Goal: Task Accomplishment & Management: Complete application form

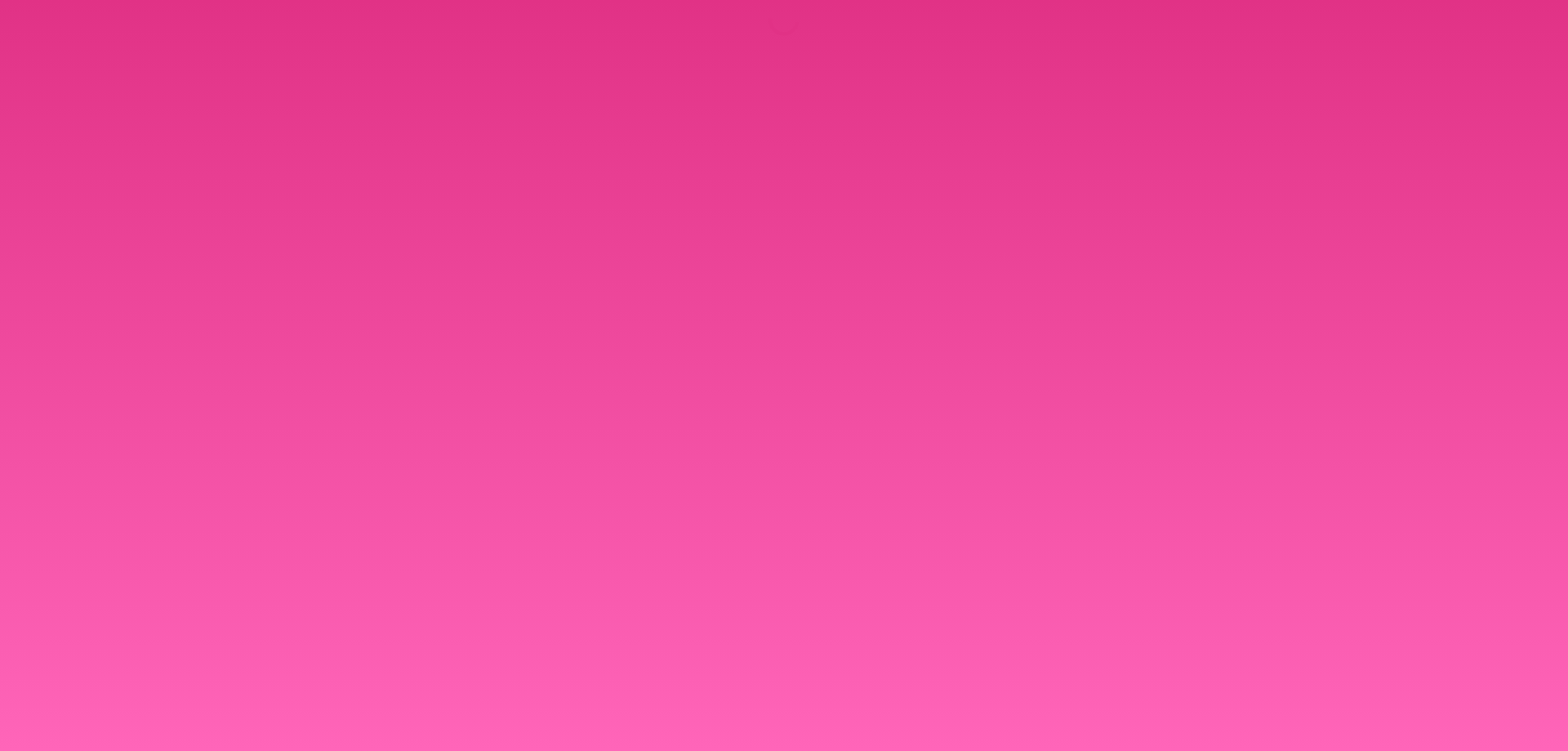
click at [740, 628] on body at bounding box center [784, 375] width 1568 height 751
click at [941, 389] on body at bounding box center [784, 375] width 1568 height 751
click at [1079, 360] on body at bounding box center [784, 375] width 1568 height 751
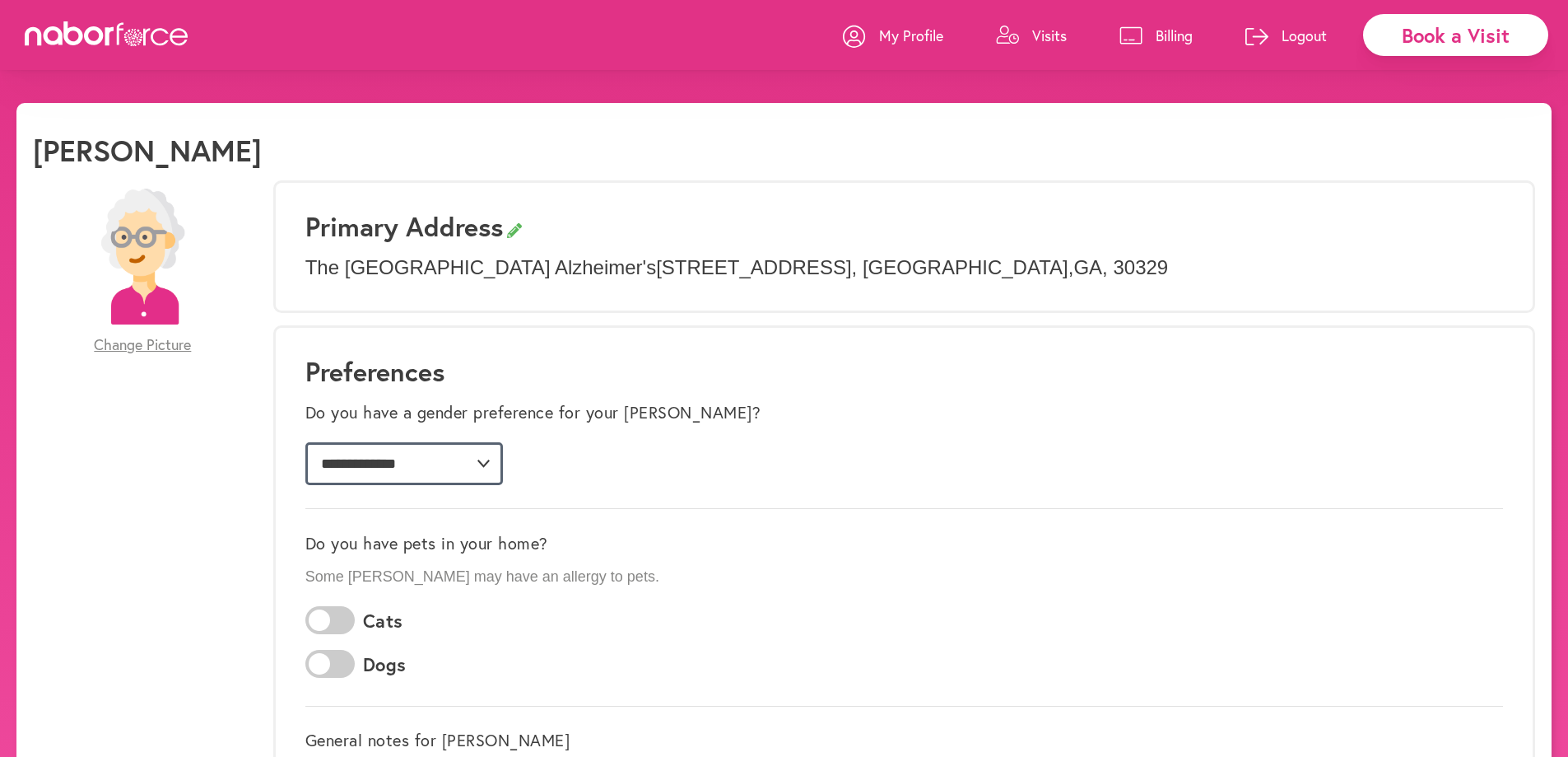
click at [503, 460] on select "**********" at bounding box center [404, 464] width 198 height 43
drag, startPoint x: 967, startPoint y: 392, endPoint x: 976, endPoint y: 410, distance: 20.1
click at [967, 392] on div "**********" at bounding box center [905, 442] width 1198 height 103
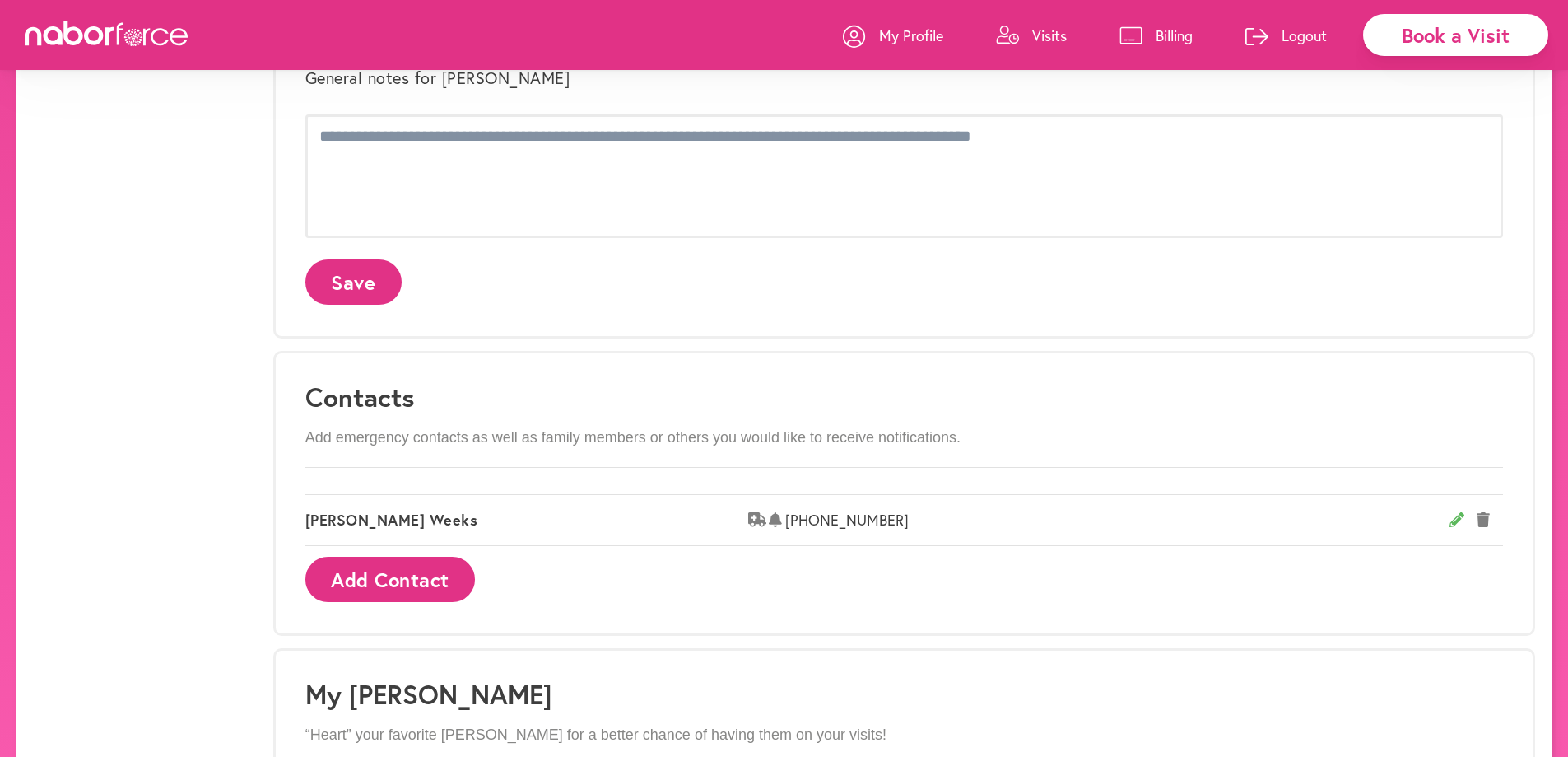
click at [1564, 718] on div "**********" at bounding box center [784, 312] width 1568 height 1742
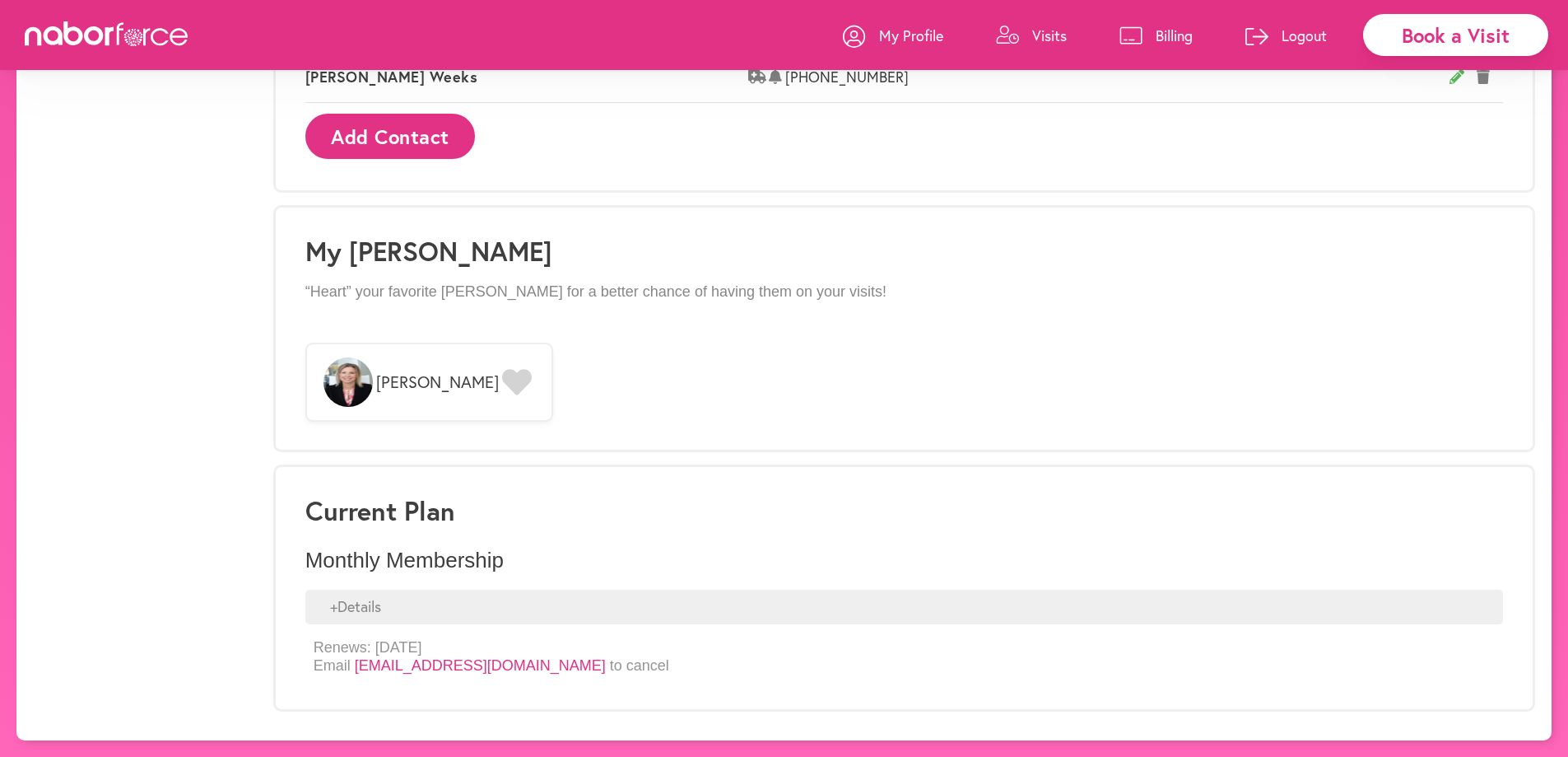
click at [1418, 26] on div "Book a Visit" at bounding box center [1455, 34] width 185 height 42
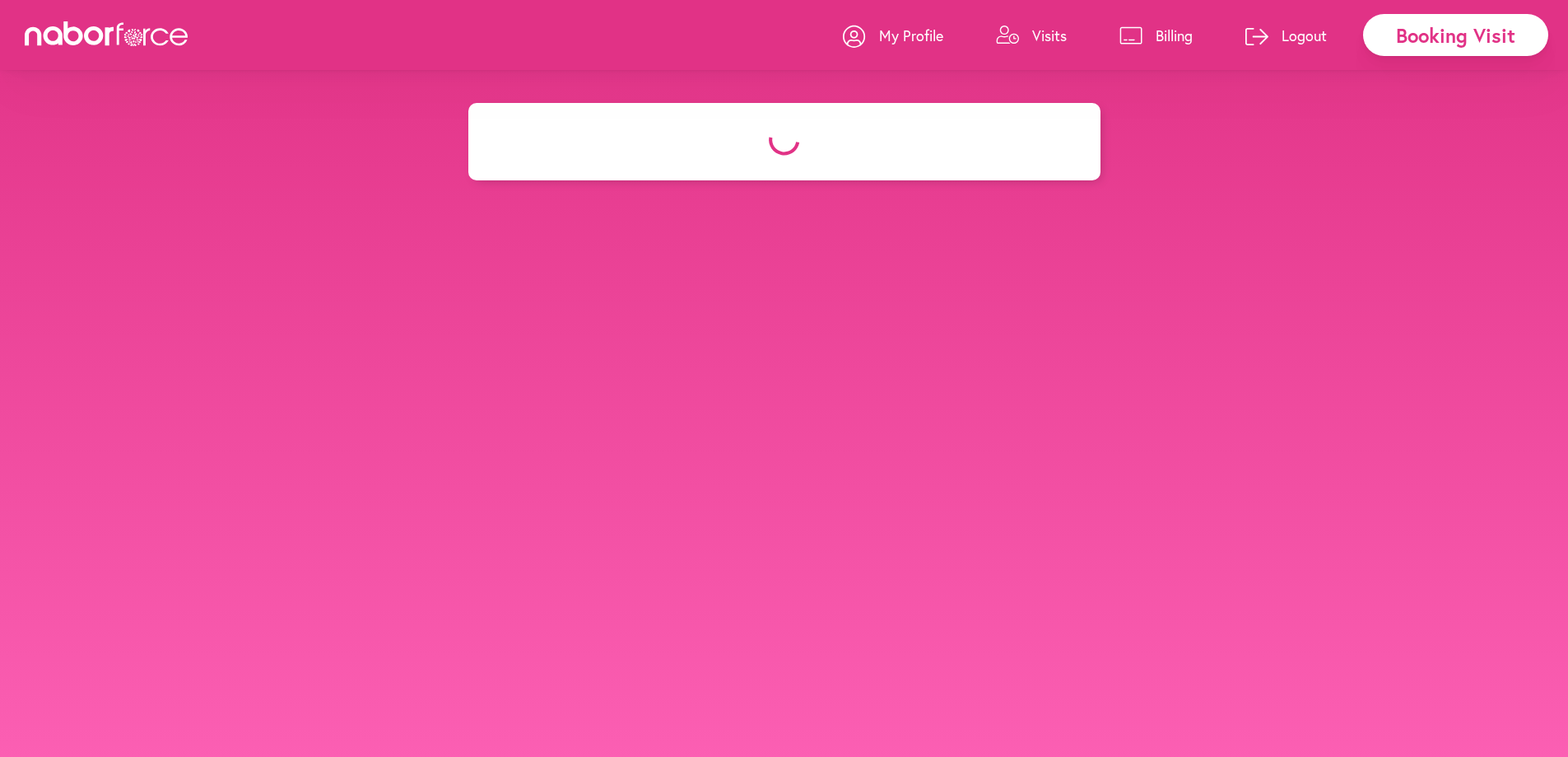
click at [777, 143] on icon at bounding box center [784, 140] width 41 height 41
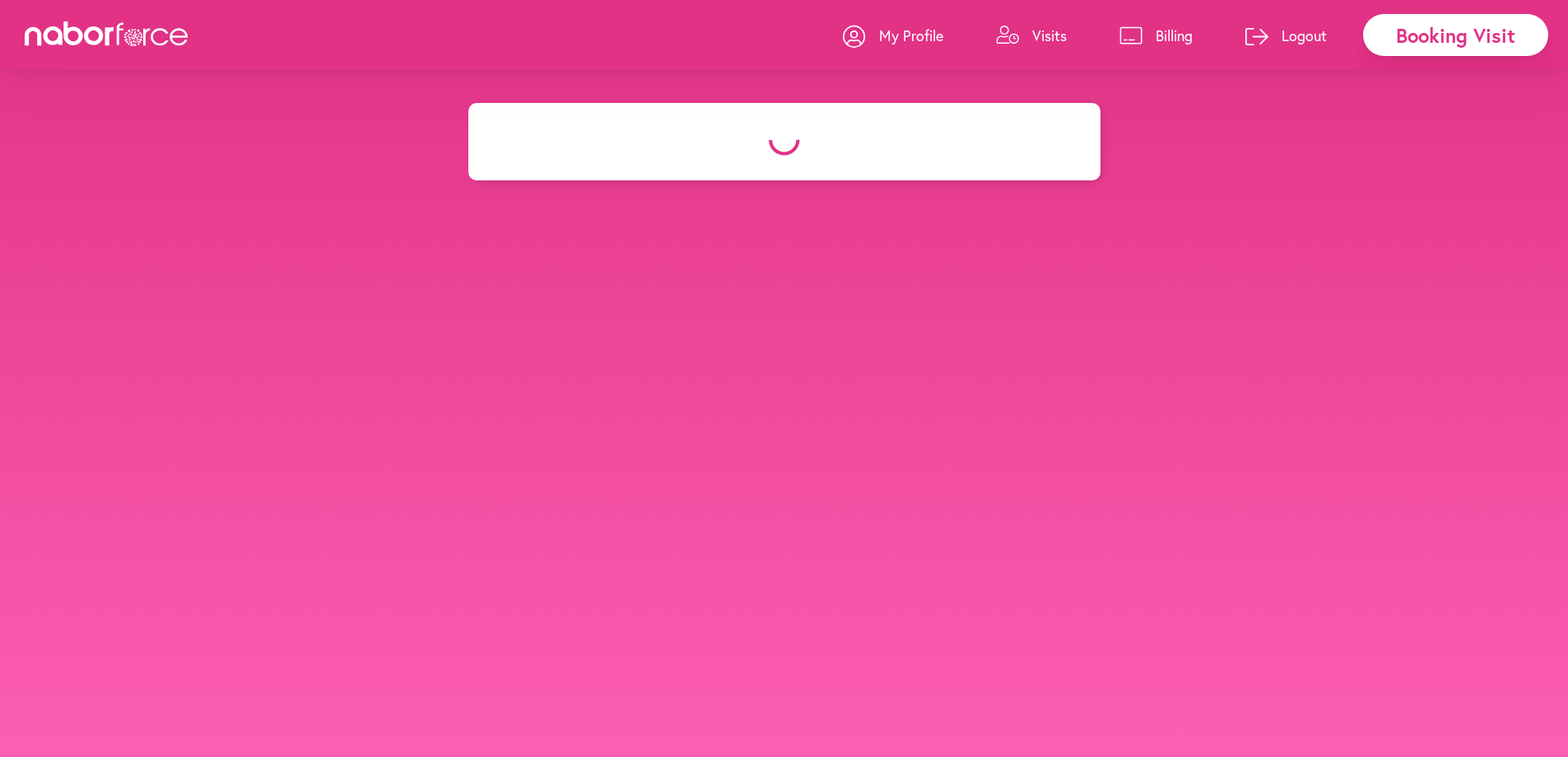
click at [782, 146] on icon at bounding box center [784, 140] width 41 height 41
click at [1462, 29] on div "Booking Visit" at bounding box center [1455, 34] width 185 height 42
click at [1454, 31] on div "Booking Visit" at bounding box center [1455, 34] width 185 height 42
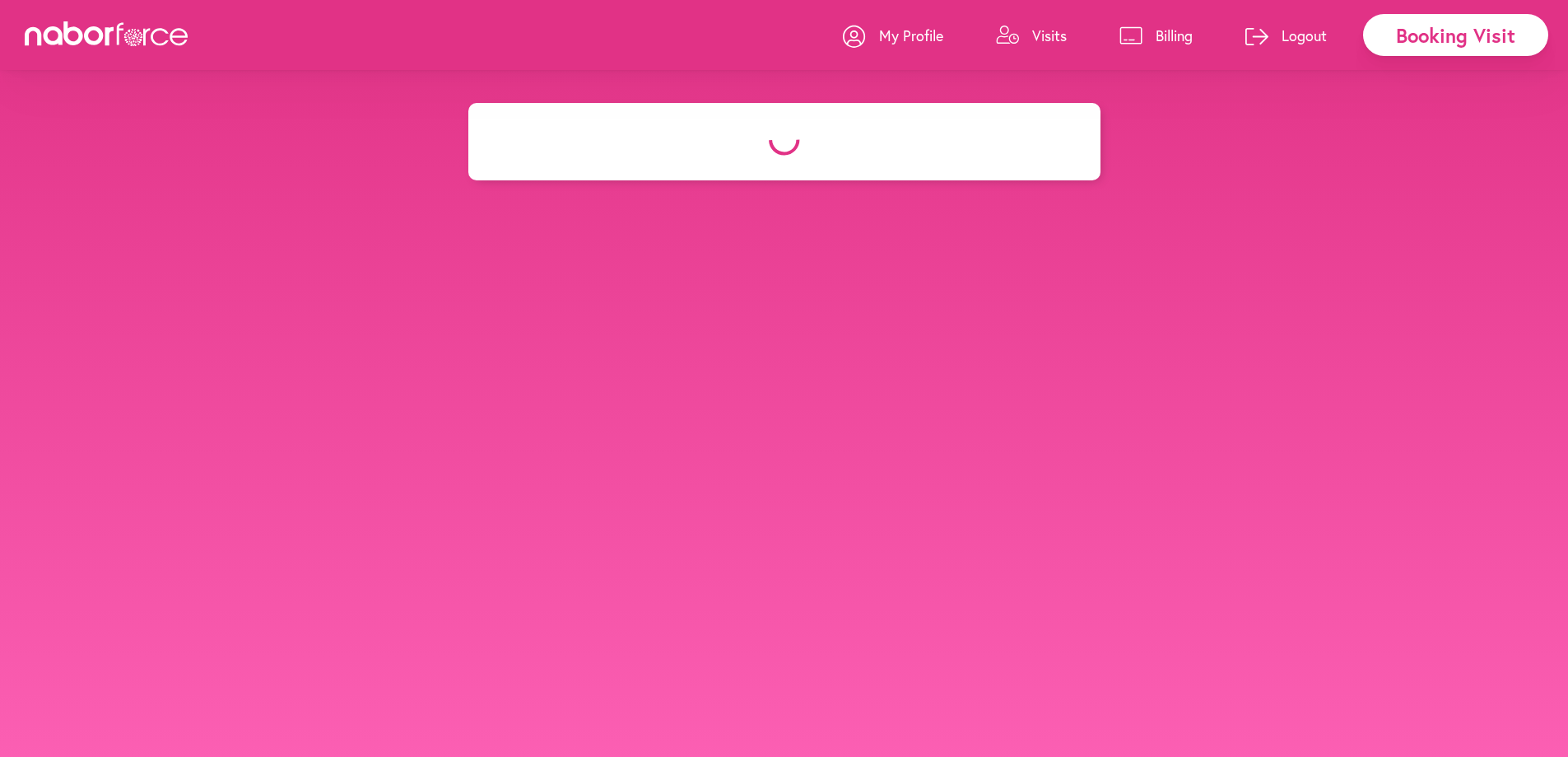
click at [772, 137] on icon at bounding box center [784, 140] width 41 height 41
click at [772, 137] on icon at bounding box center [779, 133] width 34 height 29
click at [1411, 41] on div "Booking Visit" at bounding box center [1455, 34] width 185 height 42
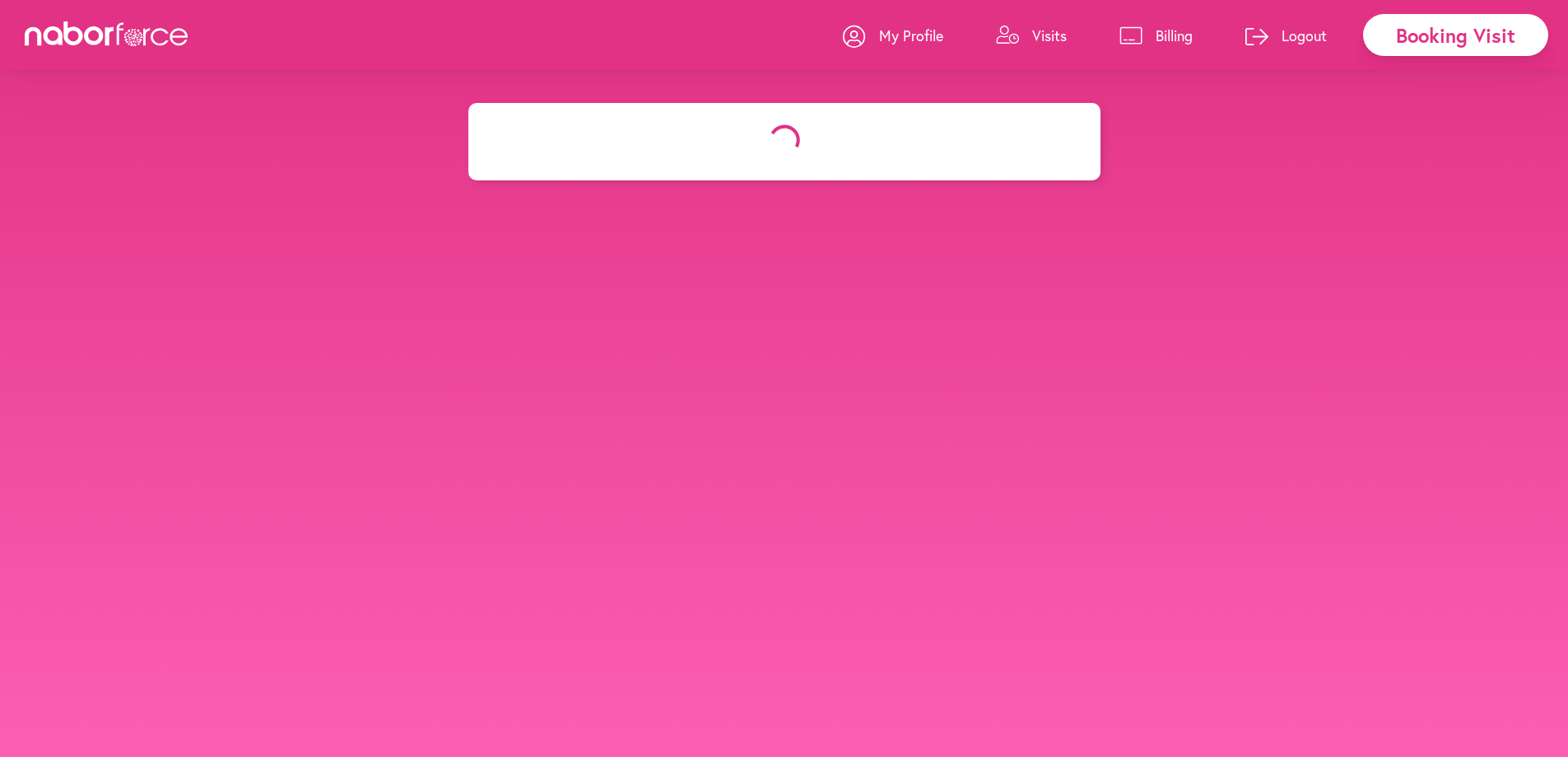
click at [785, 135] on icon at bounding box center [784, 140] width 41 height 41
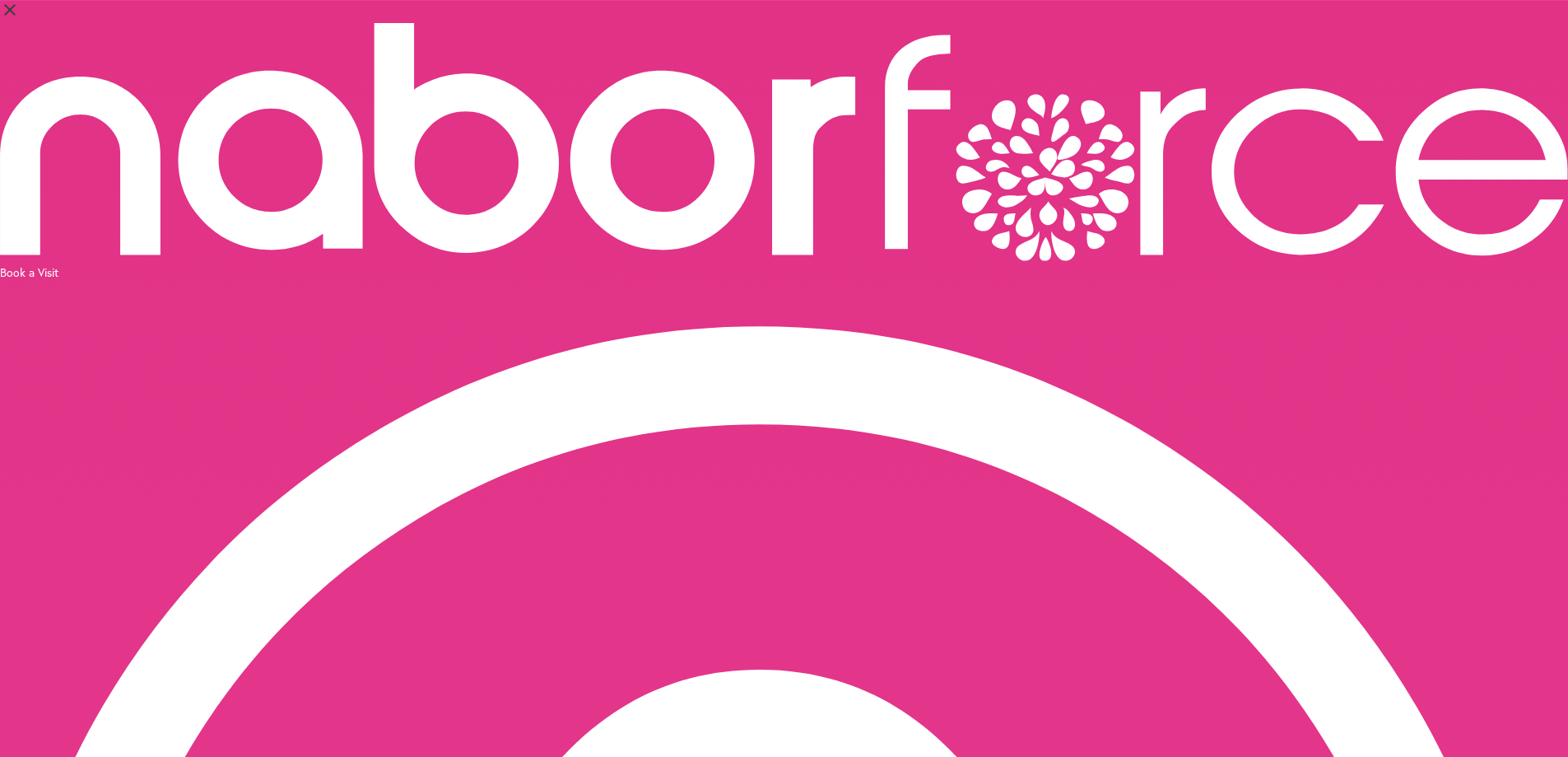
click at [1400, 264] on div "Book a Visit" at bounding box center [784, 272] width 1568 height 16
